Goal: Browse casually

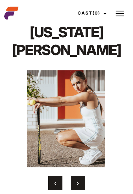
scroll to position [15, 0]
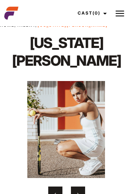
click at [77, 190] on span "›" at bounding box center [78, 193] width 2 height 7
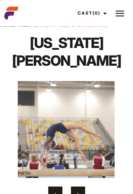
click at [77, 187] on button "›" at bounding box center [78, 194] width 14 height 14
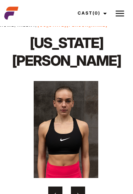
click at [77, 187] on button "›" at bounding box center [78, 194] width 14 height 14
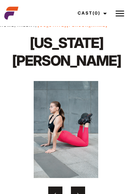
click at [77, 190] on span "›" at bounding box center [78, 193] width 2 height 7
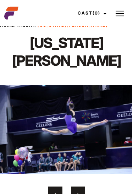
click at [75, 187] on button "›" at bounding box center [78, 194] width 14 height 14
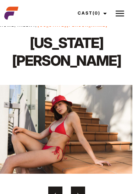
click at [77, 190] on span "›" at bounding box center [78, 193] width 2 height 7
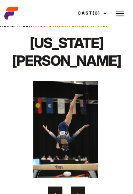
click at [76, 187] on button "›" at bounding box center [78, 194] width 14 height 14
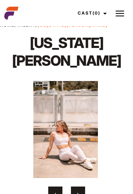
click at [76, 187] on button "›" at bounding box center [78, 194] width 14 height 14
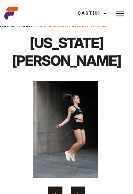
click at [76, 187] on button "›" at bounding box center [78, 194] width 14 height 14
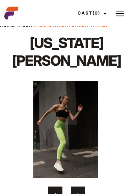
click at [76, 187] on button "›" at bounding box center [78, 194] width 14 height 14
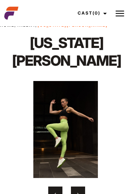
click at [76, 187] on button "›" at bounding box center [78, 194] width 14 height 14
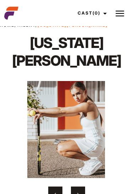
click at [77, 190] on span "›" at bounding box center [78, 193] width 2 height 7
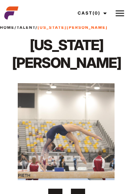
scroll to position [0, 0]
